Goal: Navigation & Orientation: Find specific page/section

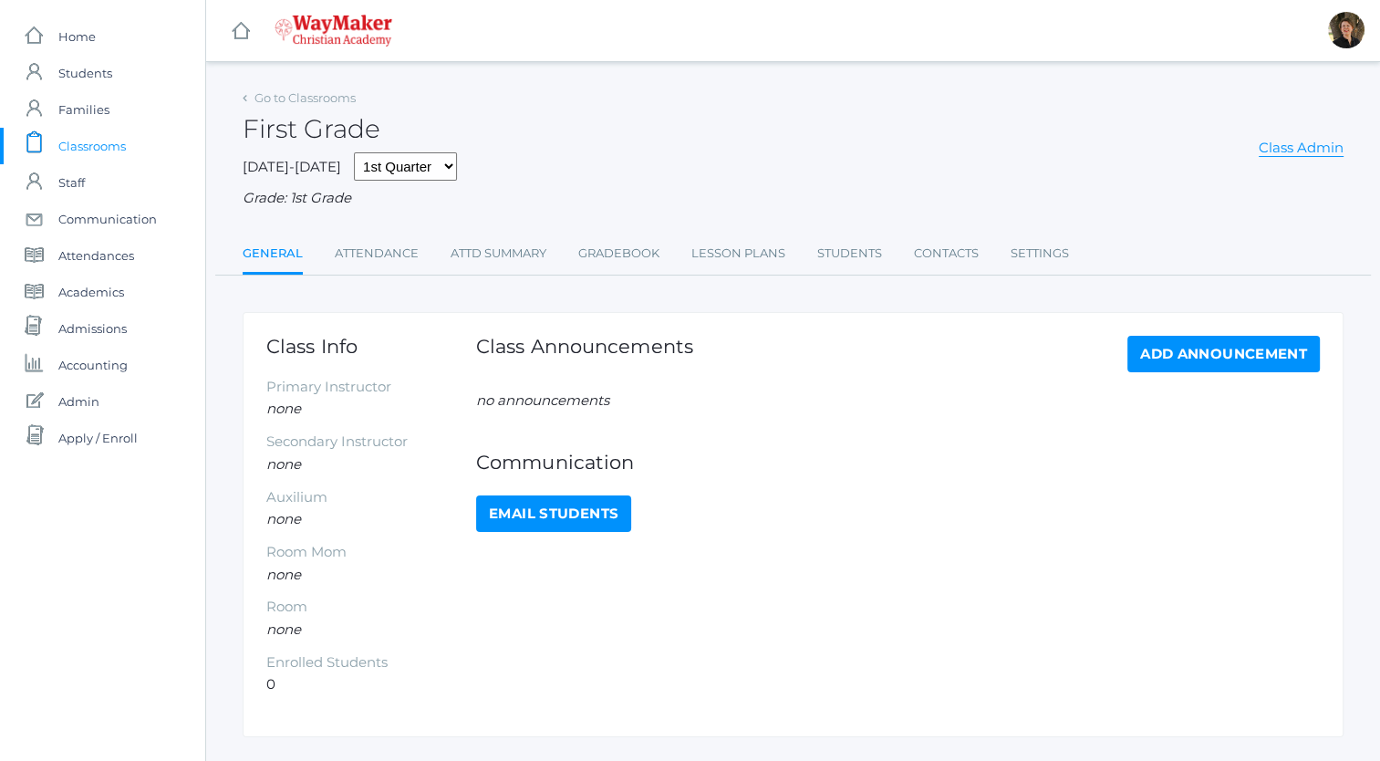
scroll to position [42, 0]
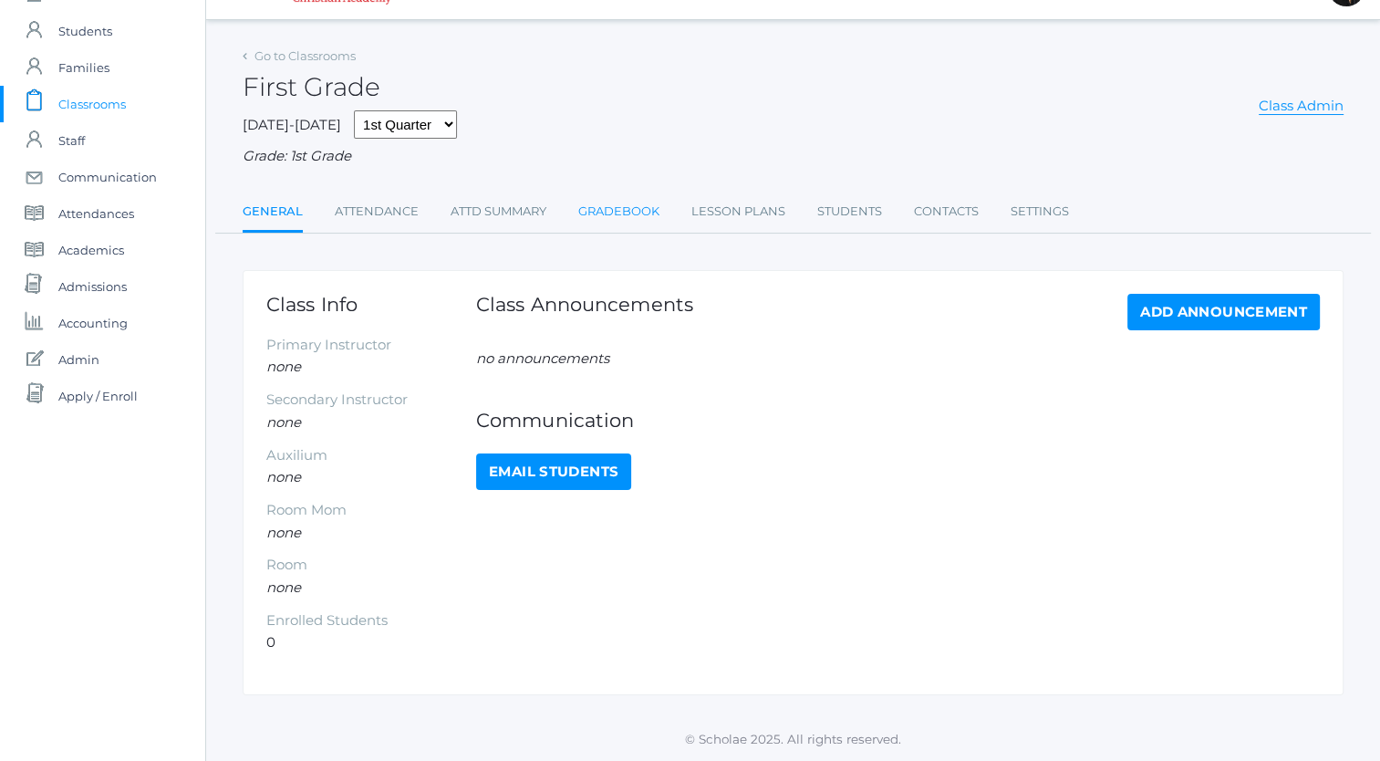
click at [619, 213] on link "Gradebook" at bounding box center [618, 211] width 81 height 36
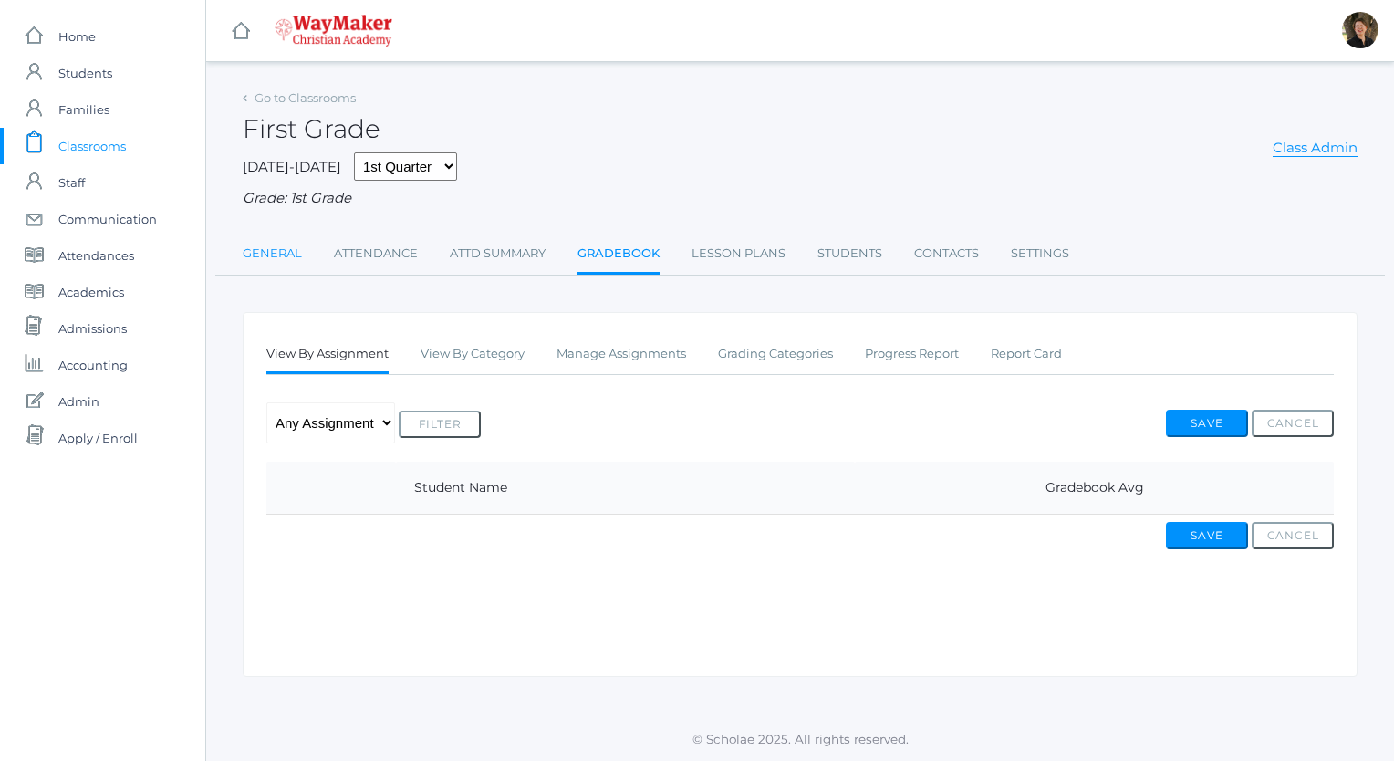
click at [270, 253] on link "General" at bounding box center [272, 253] width 59 height 36
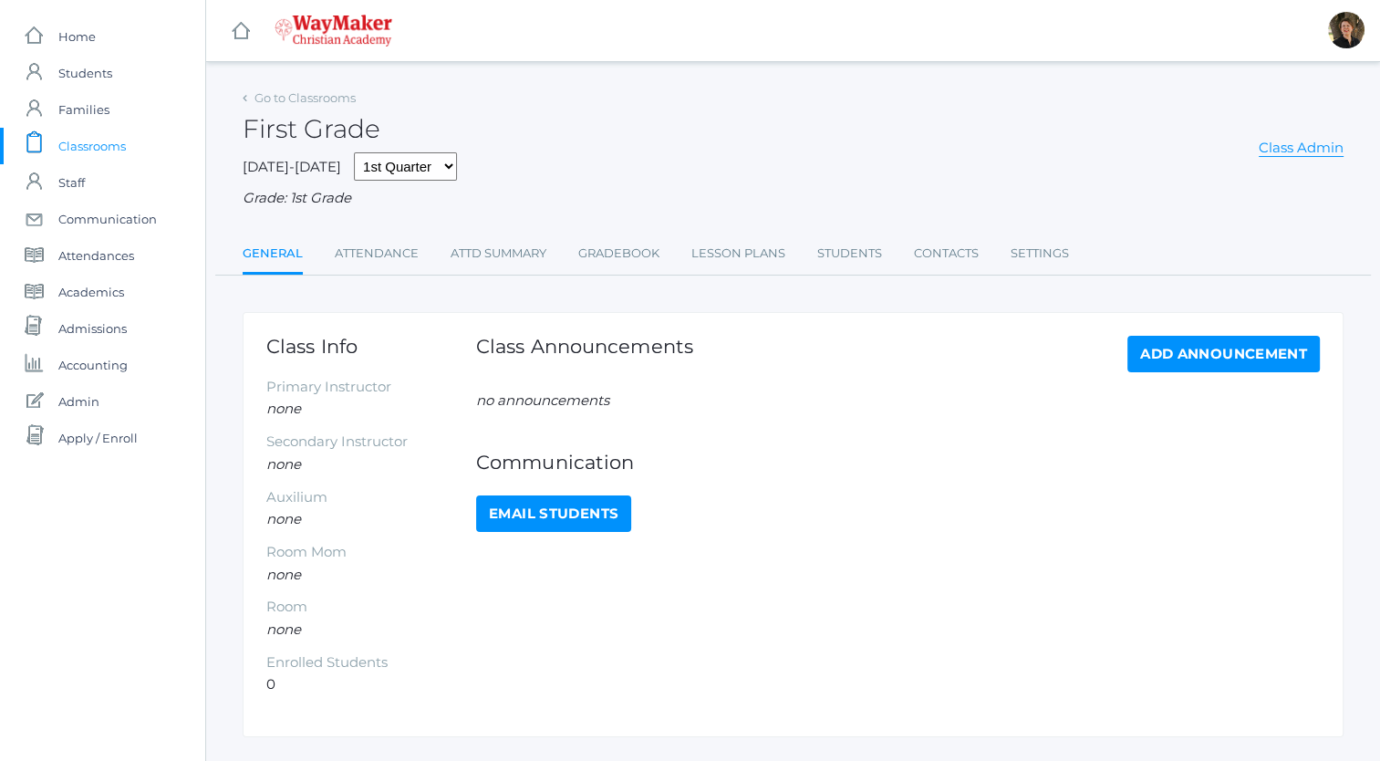
click at [110, 144] on span "Classrooms" at bounding box center [92, 146] width 68 height 36
